Goal: Task Accomplishment & Management: Use online tool/utility

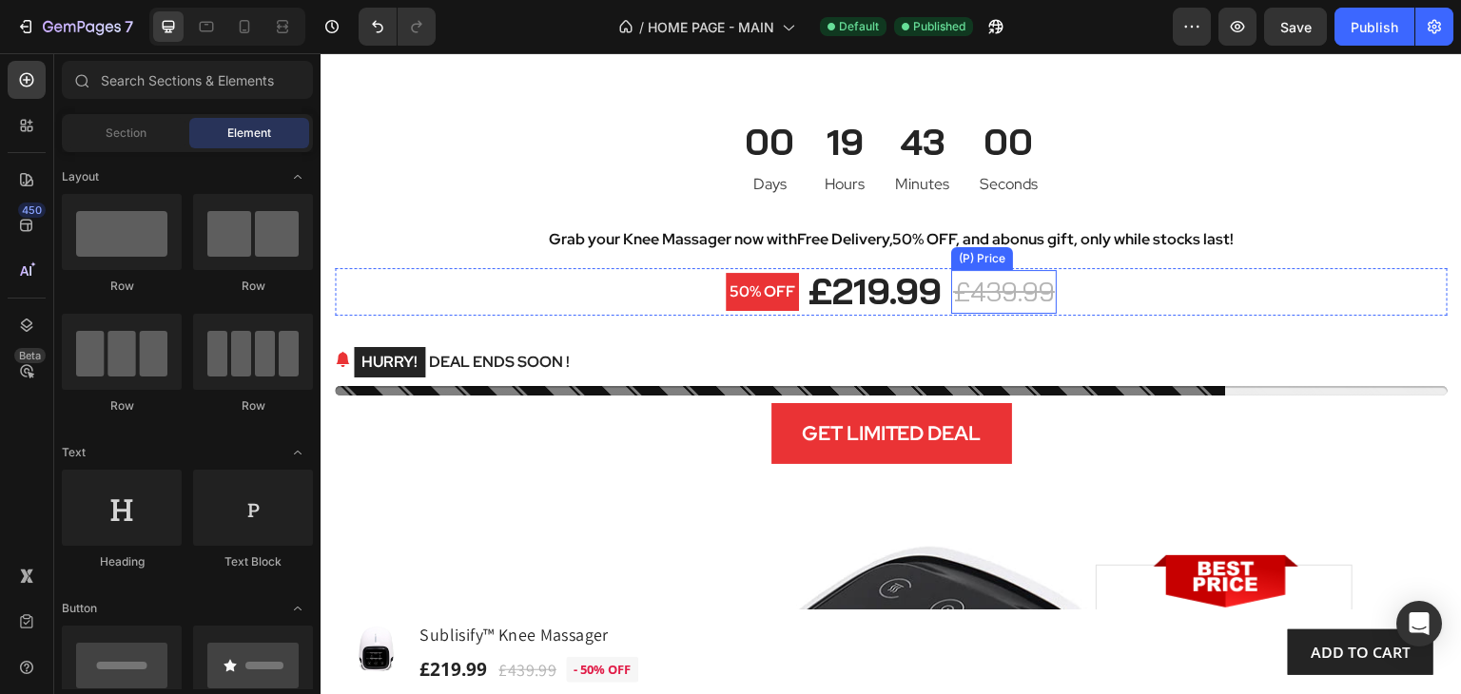
scroll to position [10087, 0]
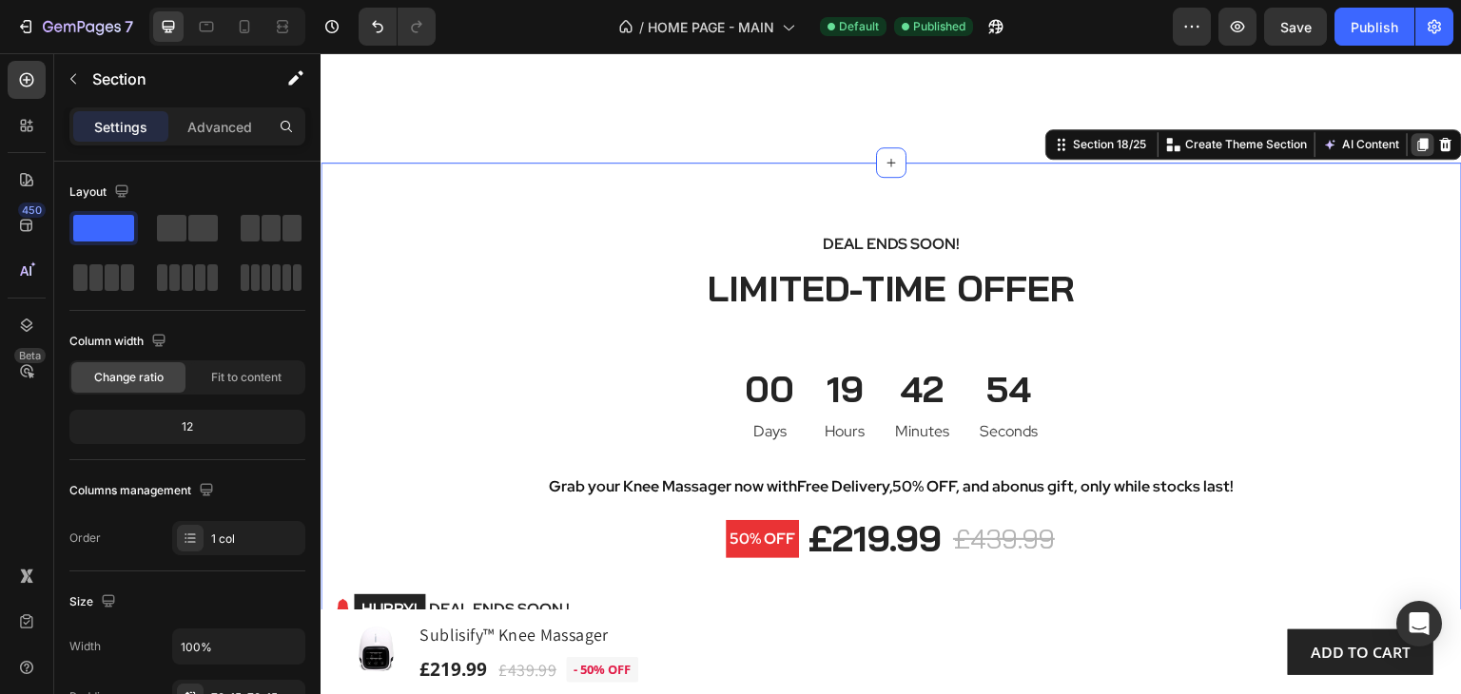
click at [1418, 151] on icon at bounding box center [1423, 144] width 10 height 13
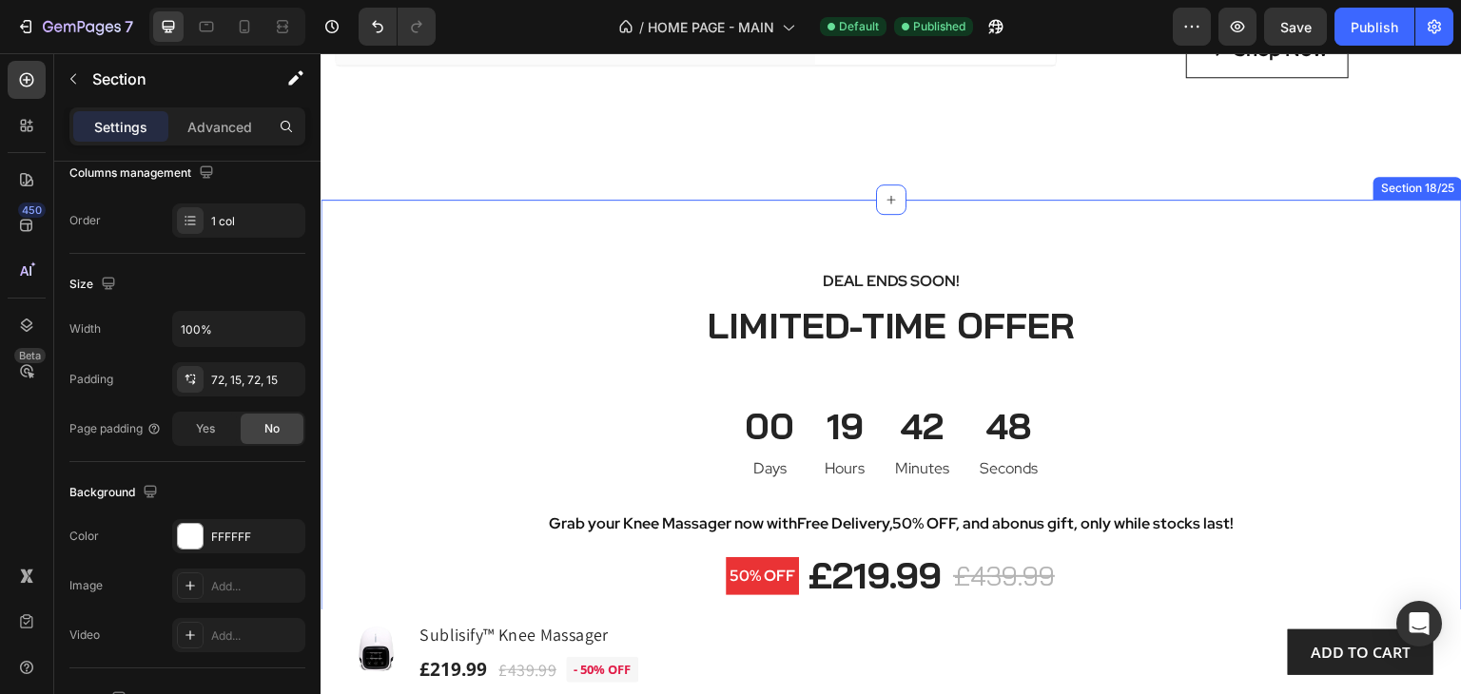
scroll to position [10048, 0]
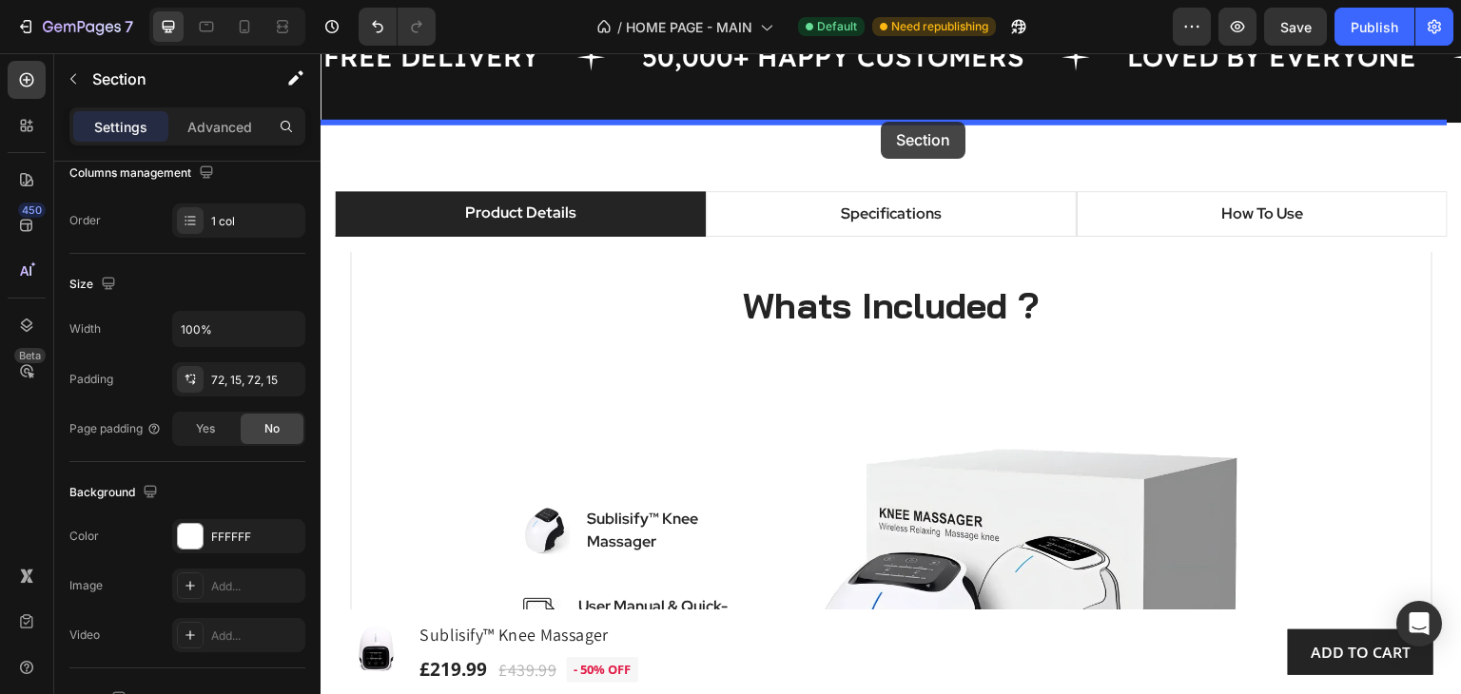
scroll to position [1296, 0]
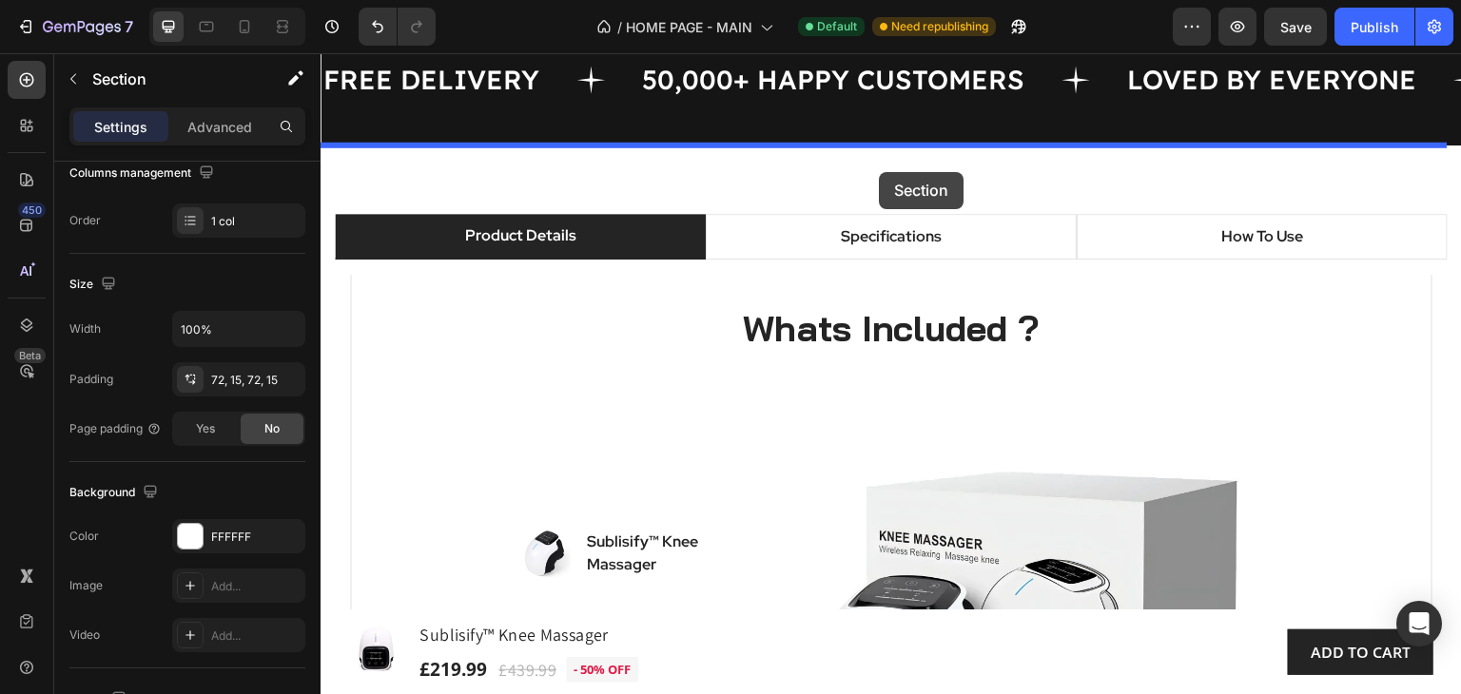
drag, startPoint x: 1051, startPoint y: 225, endPoint x: 879, endPoint y: 172, distance: 180.2
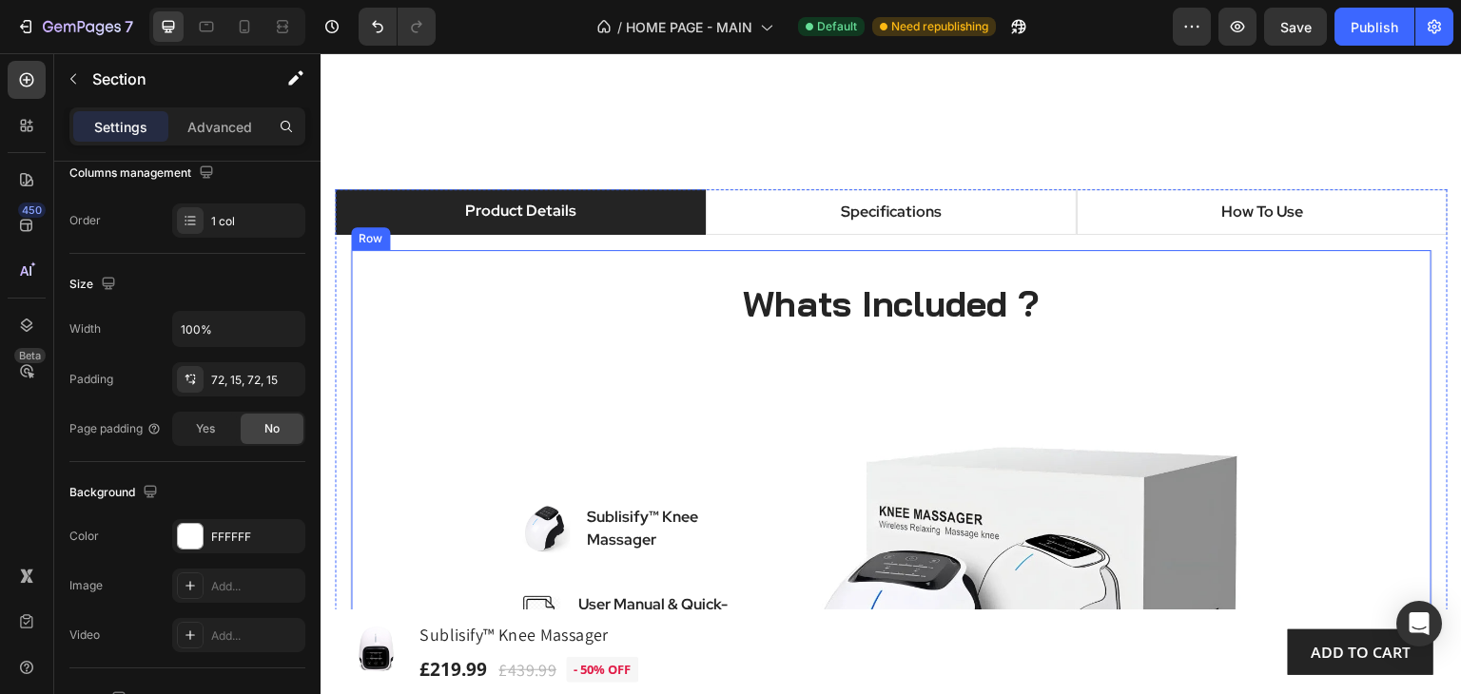
scroll to position [2247, 0]
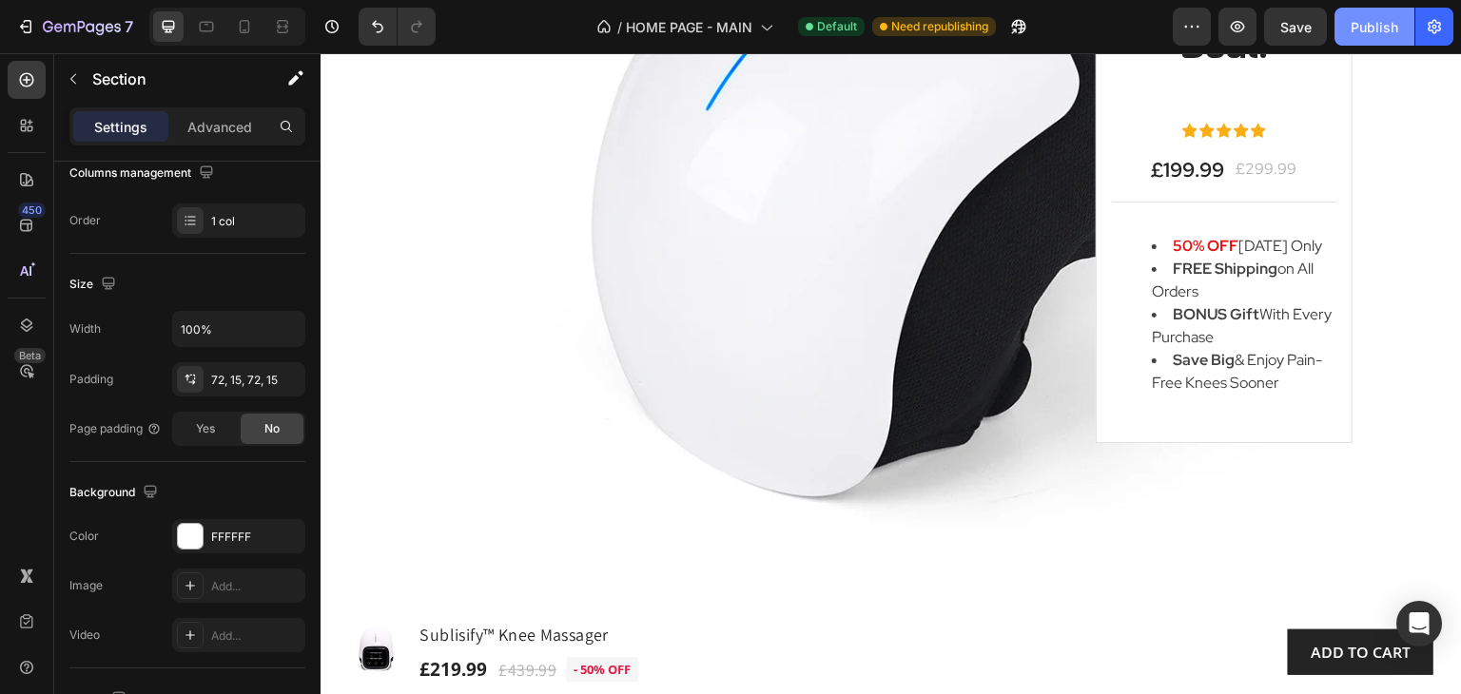
click at [1368, 26] on div "Publish" at bounding box center [1375, 27] width 48 height 20
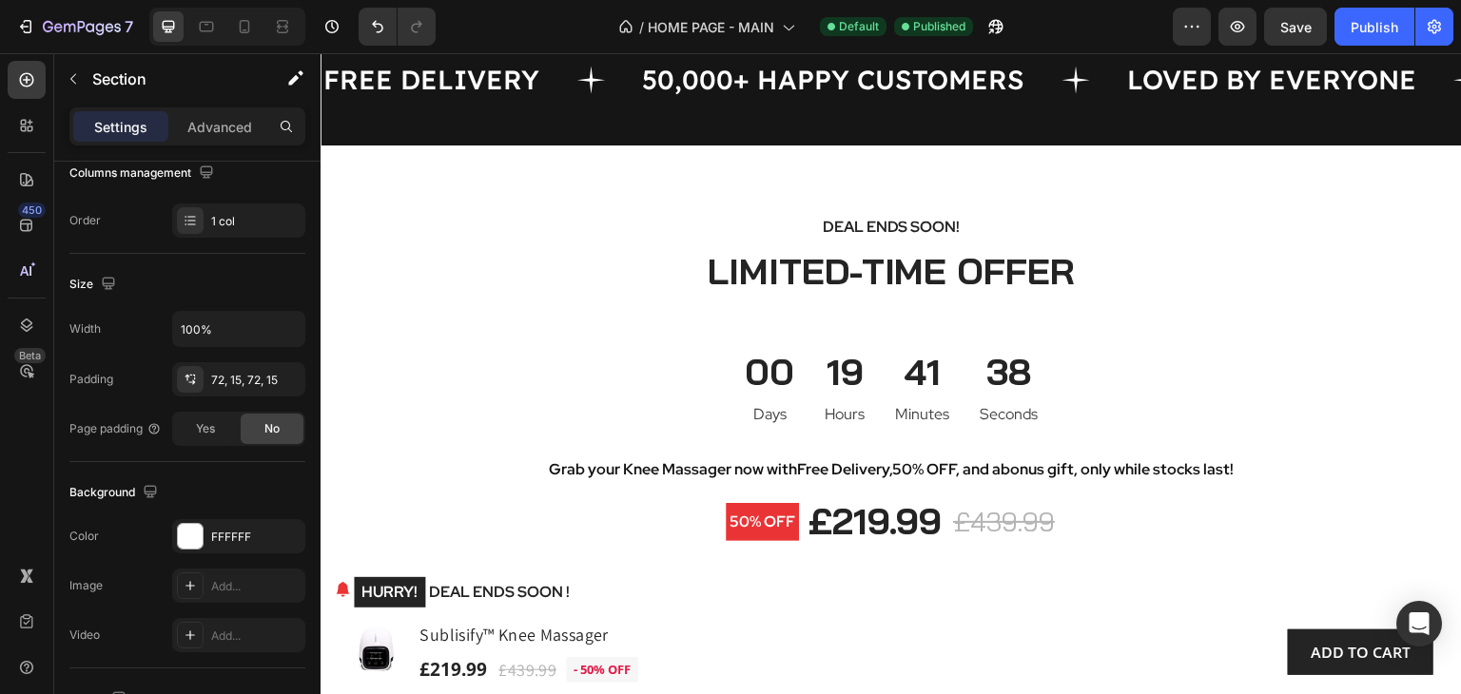
scroll to position [1105, 0]
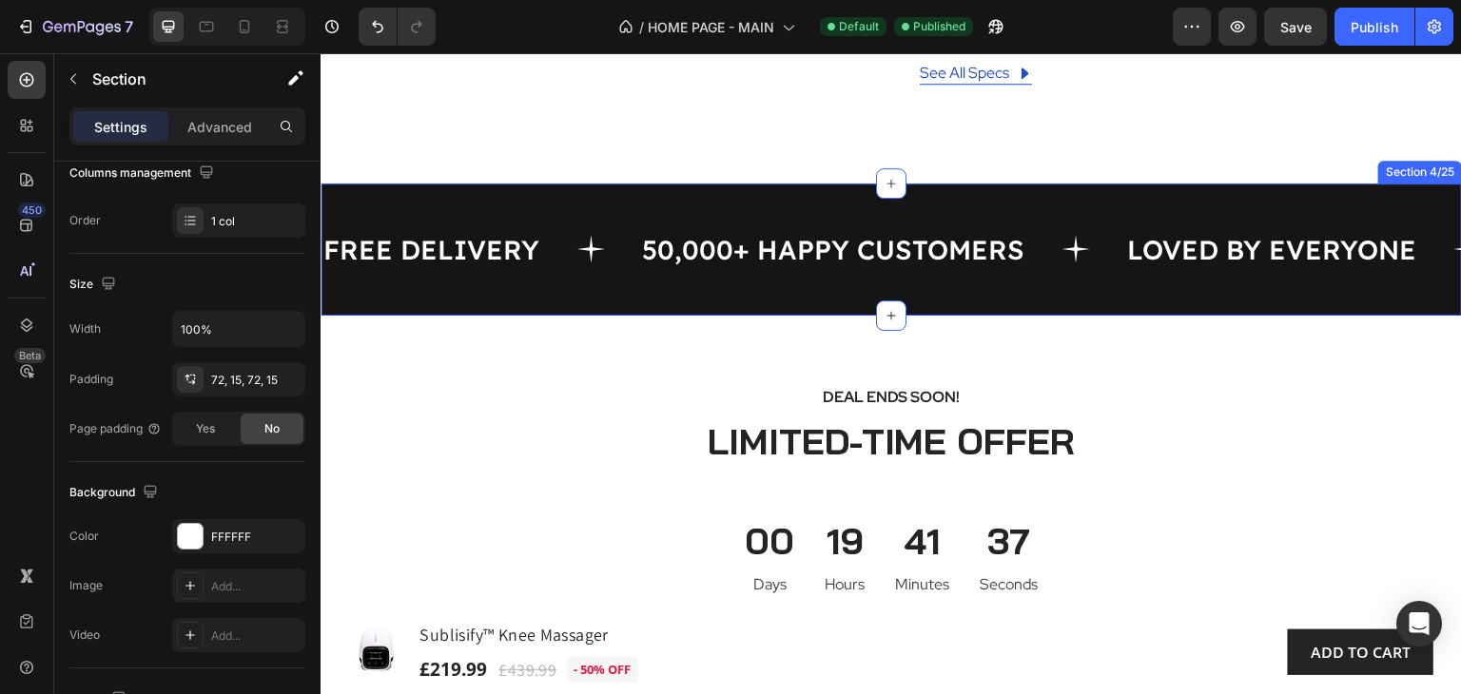
click at [449, 308] on div "FREE DELIVERY Text 50,000+ HAPPY CUSTOMERS Text LOVED BY EVERYONE Text FREE DEL…" at bounding box center [892, 250] width 1142 height 132
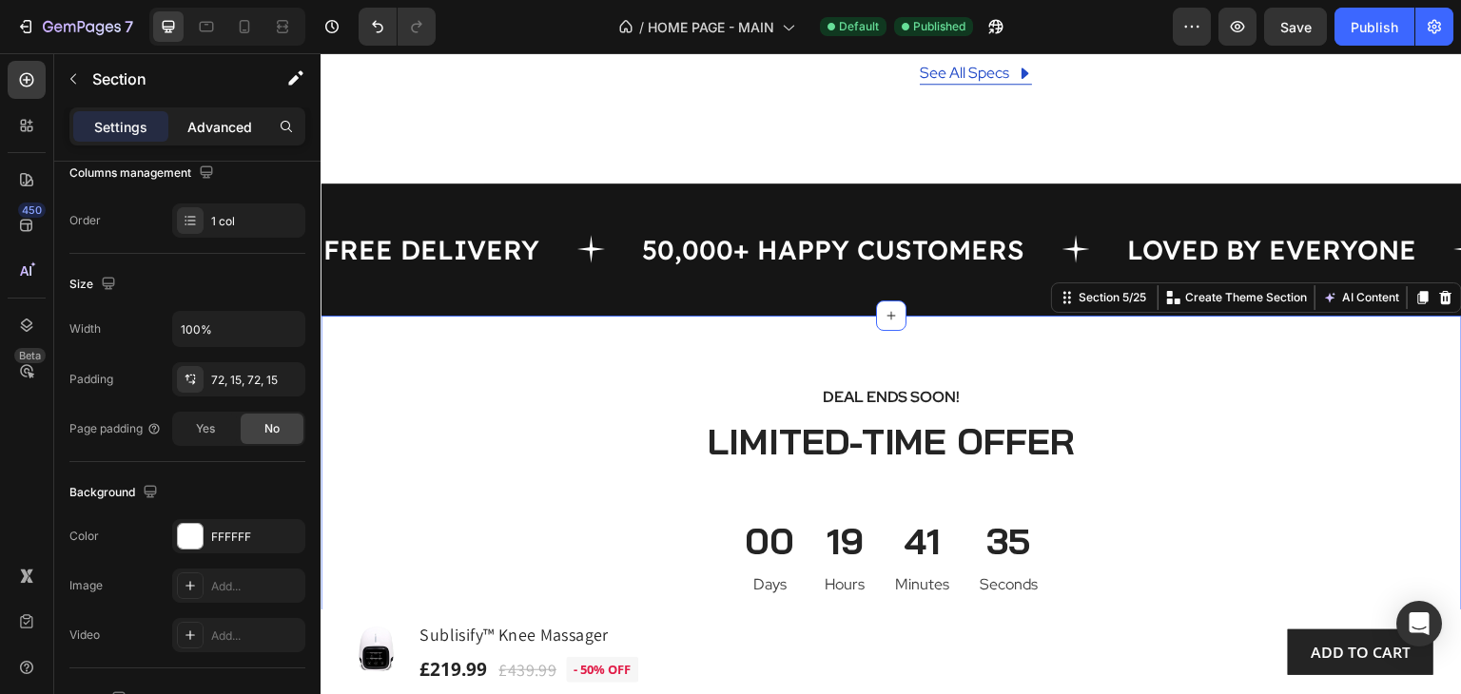
click at [236, 127] on p "Advanced" at bounding box center [219, 127] width 65 height 20
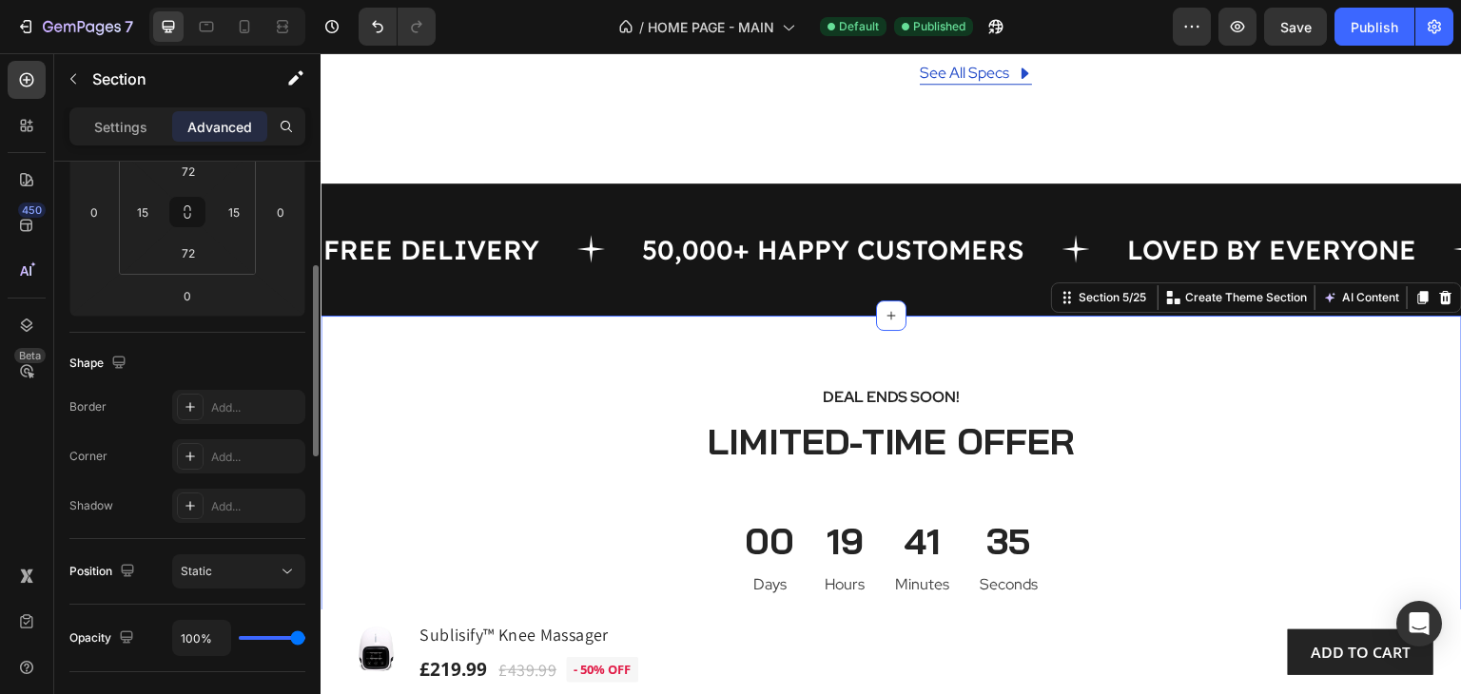
scroll to position [888, 0]
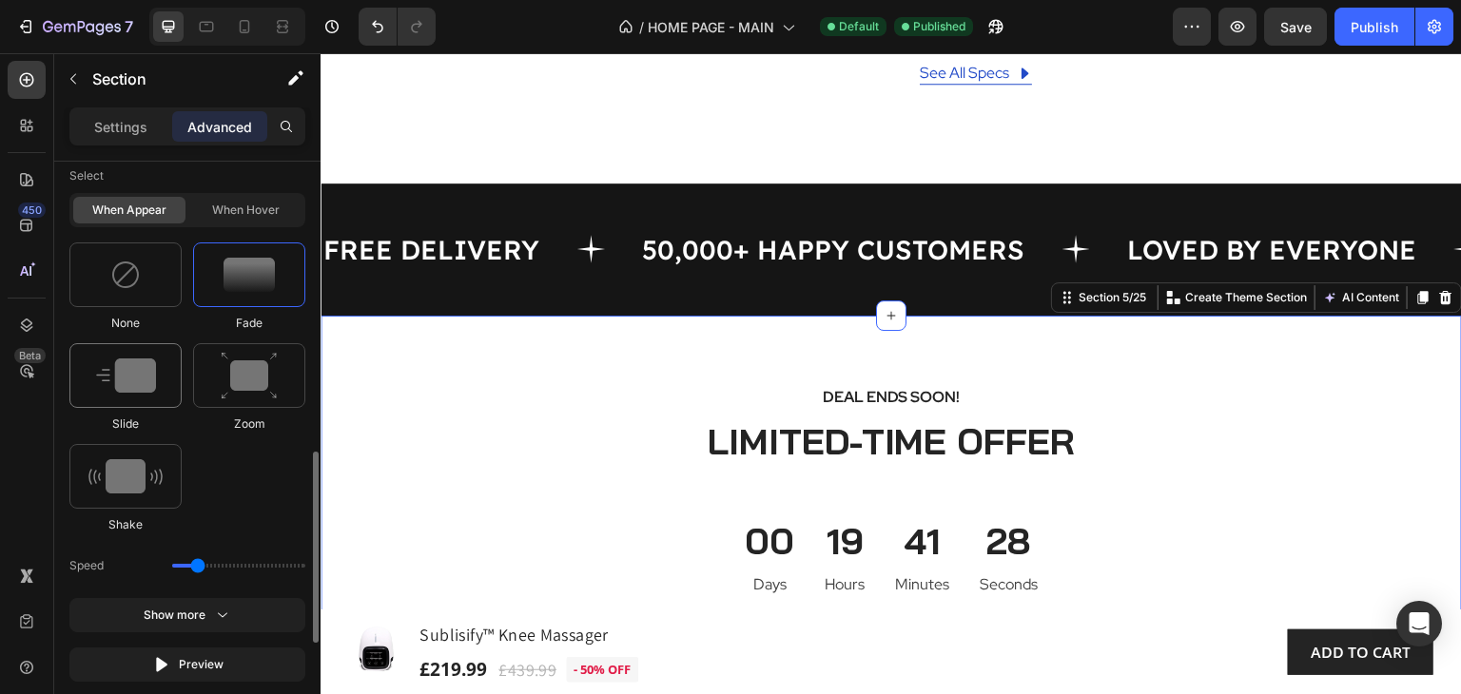
click at [133, 370] on img at bounding box center [126, 376] width 60 height 34
type input "0.7"
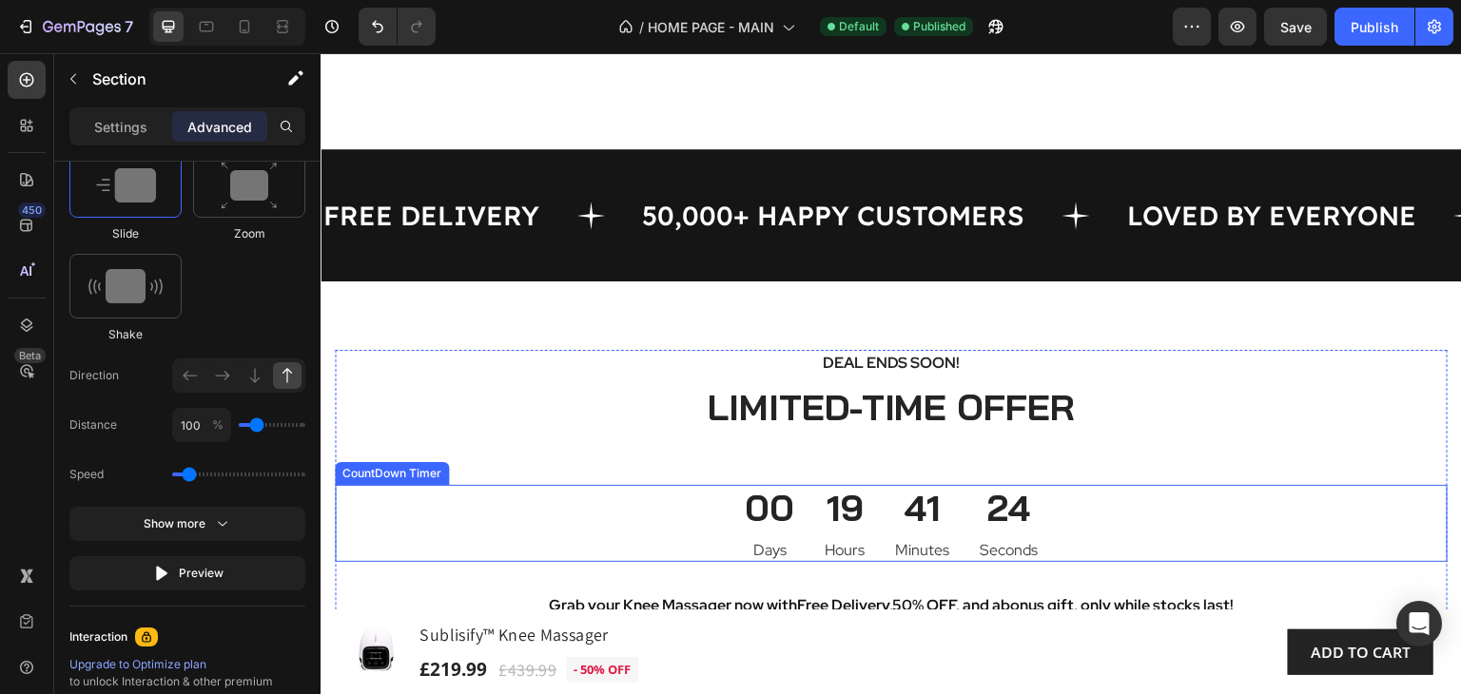
scroll to position [1010, 0]
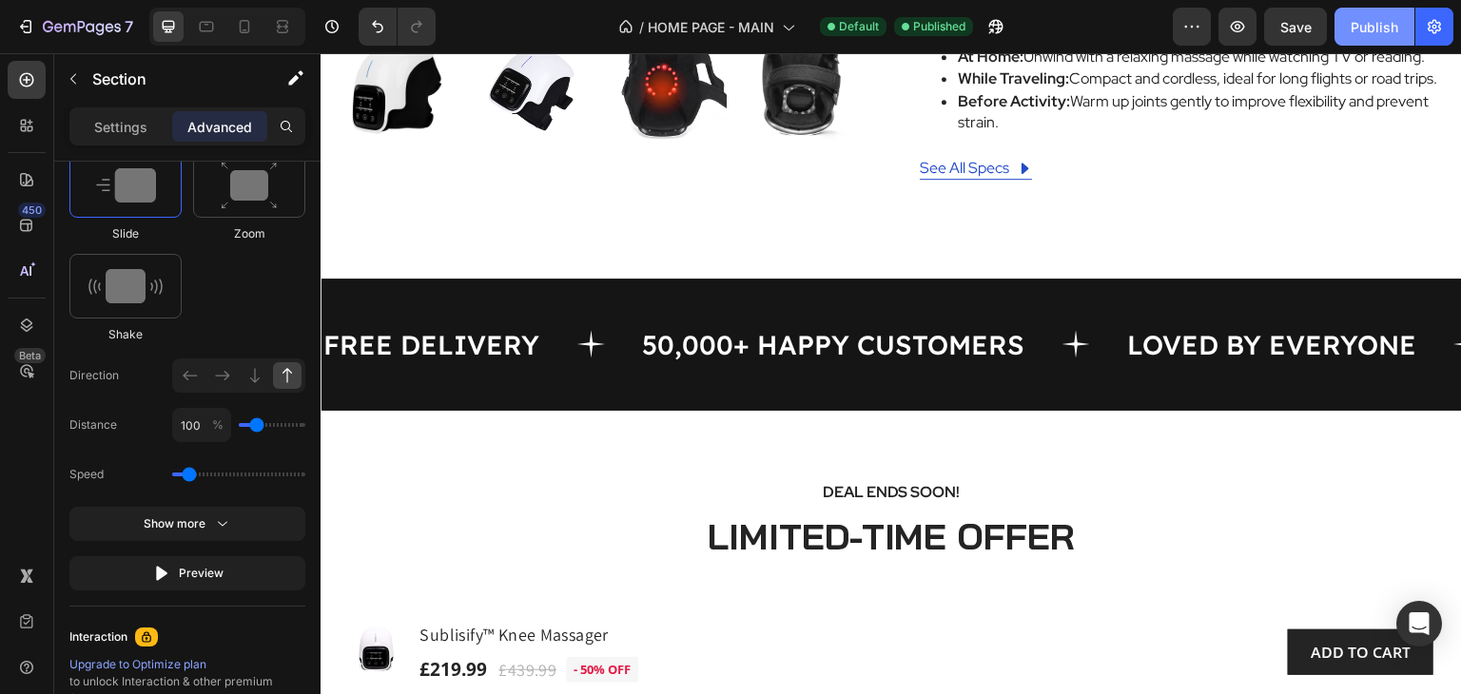
click at [1365, 27] on div "Publish" at bounding box center [1375, 27] width 48 height 20
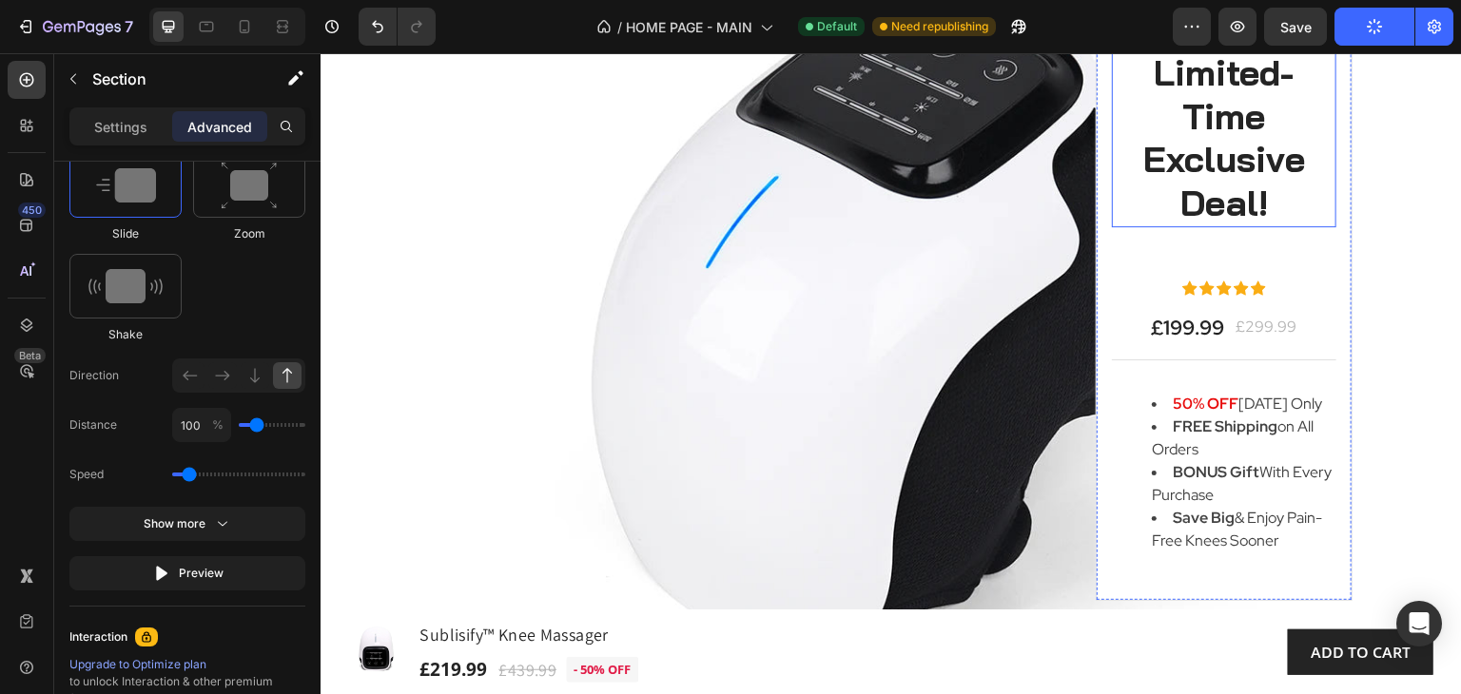
scroll to position [2247, 0]
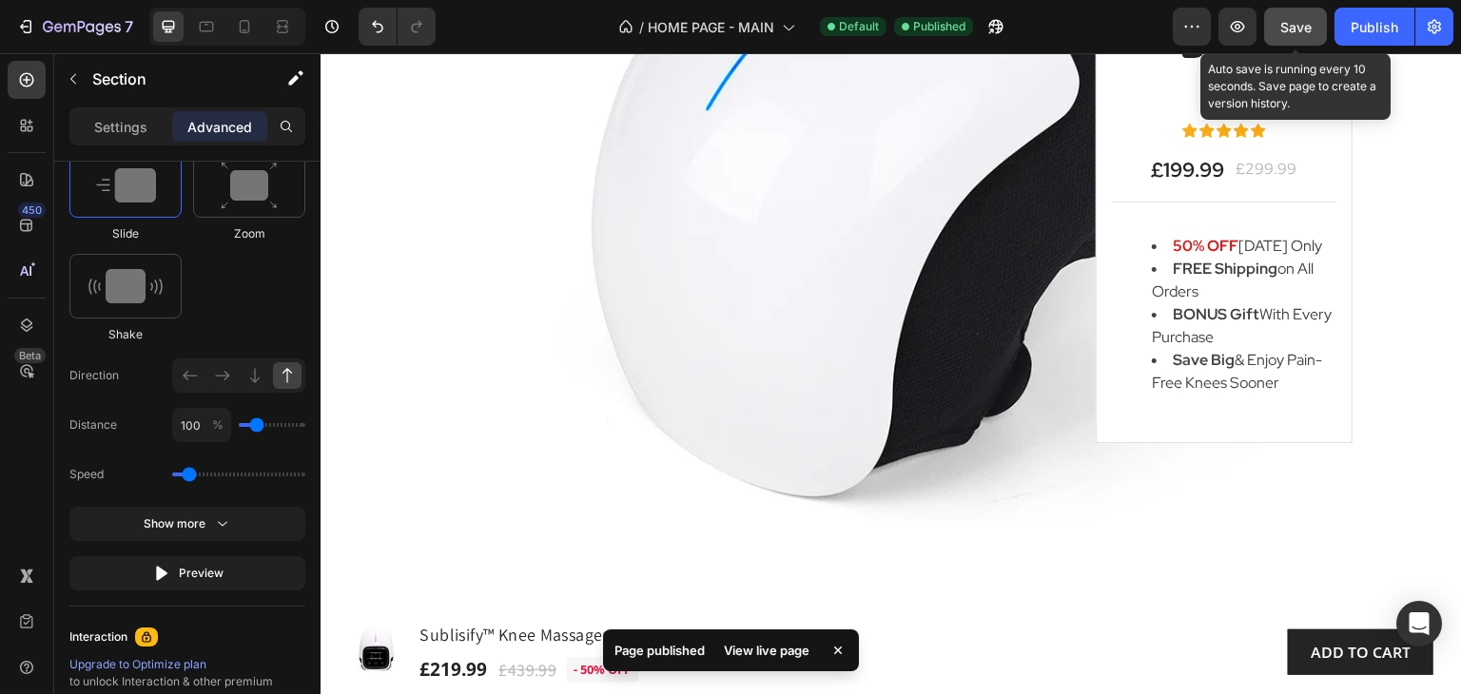
click at [1297, 31] on span "Save" at bounding box center [1295, 27] width 31 height 16
